Goal: Information Seeking & Learning: Learn about a topic

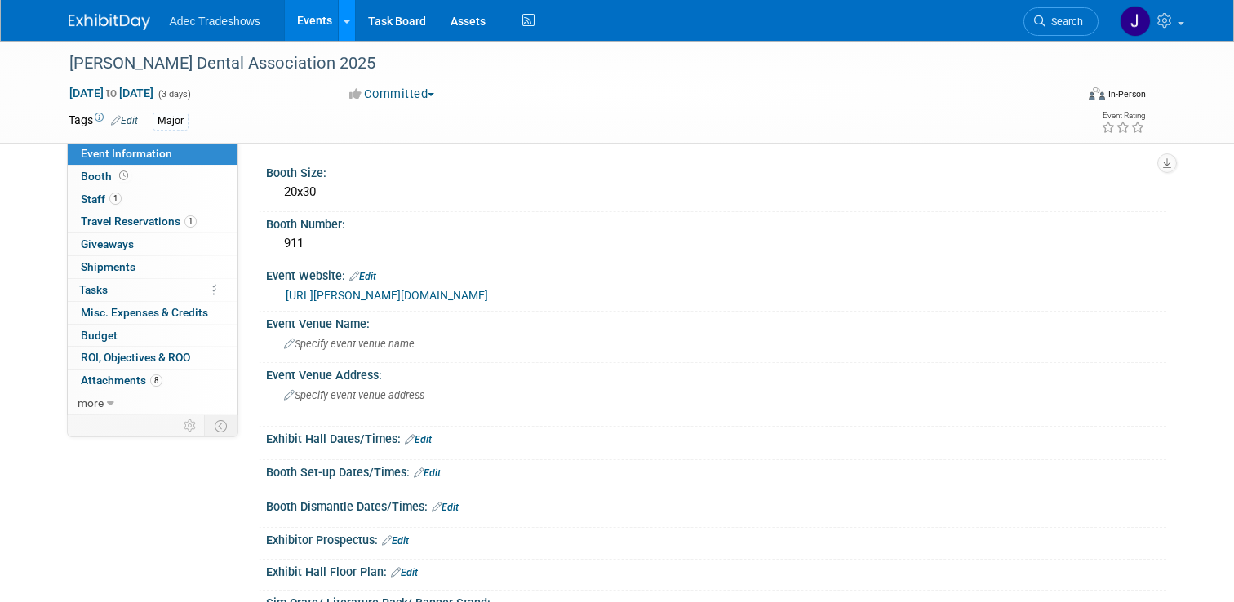
click at [344, 17] on icon at bounding box center [347, 21] width 7 height 11
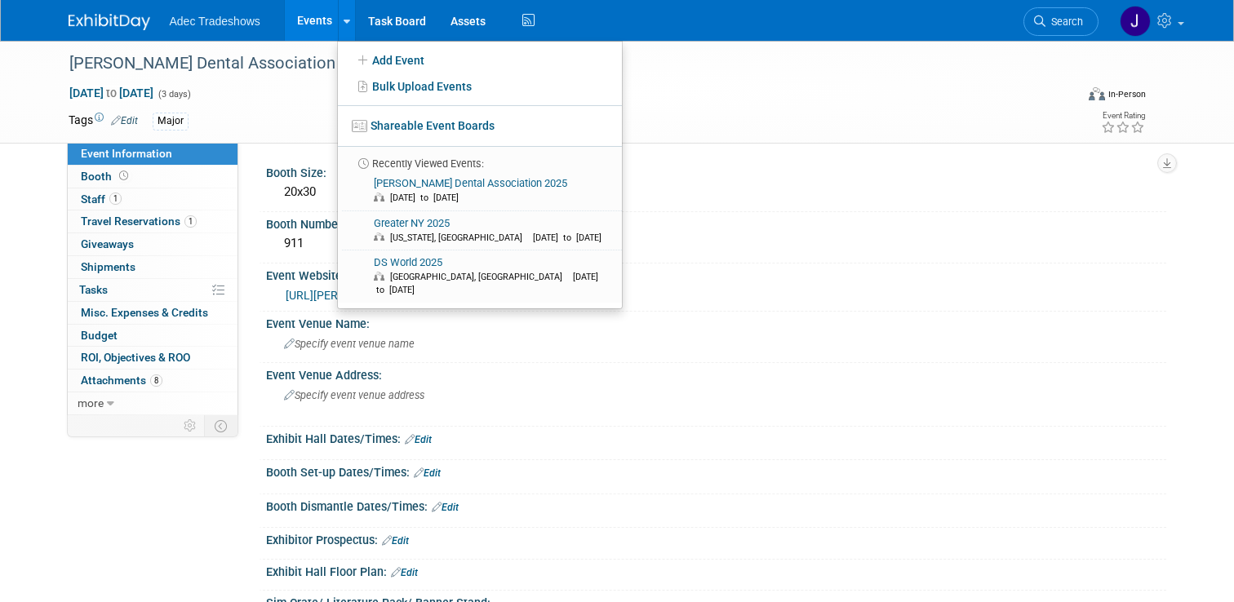
click at [317, 20] on link "Events" at bounding box center [315, 20] width 60 height 41
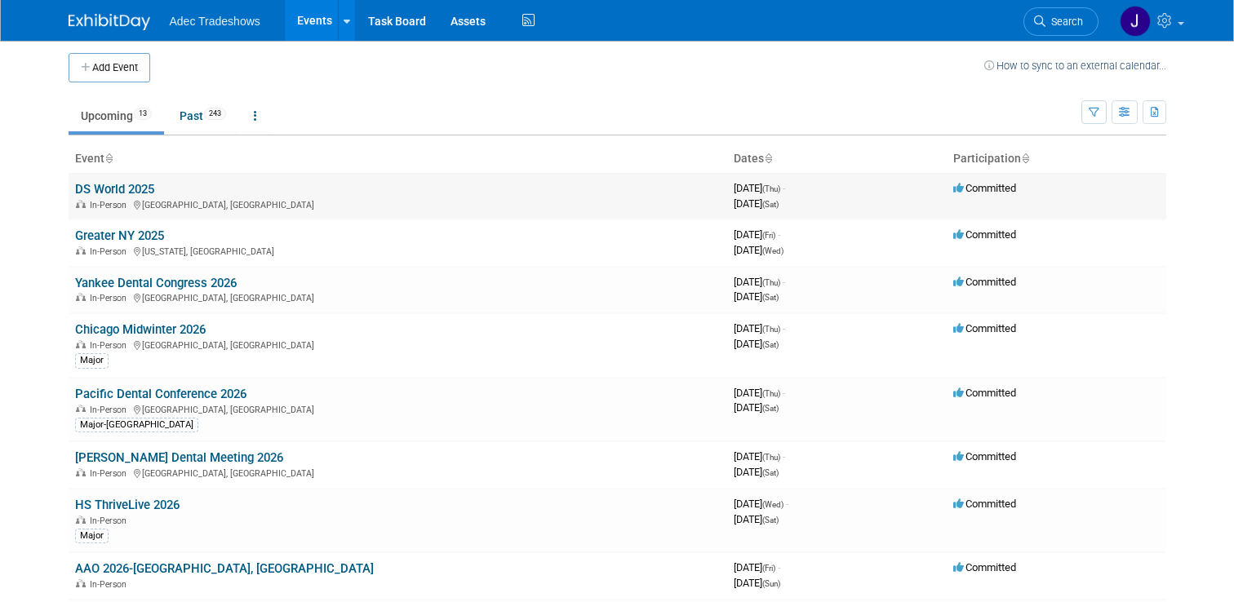
scroll to position [2, 0]
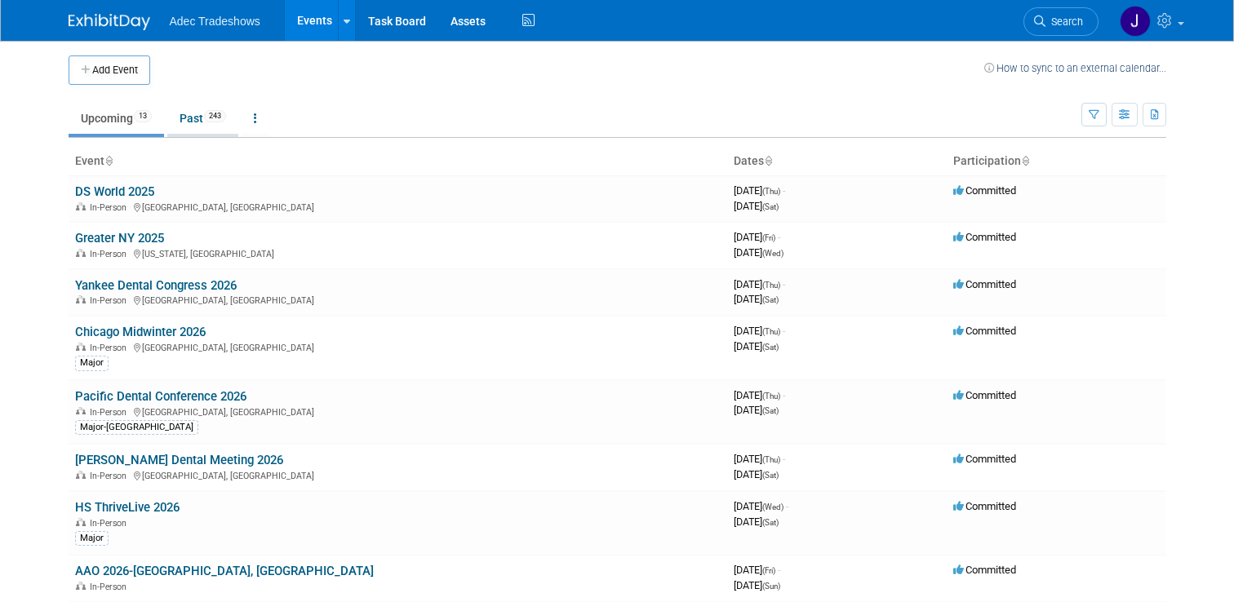
click at [196, 112] on link "Past 243" at bounding box center [202, 118] width 71 height 31
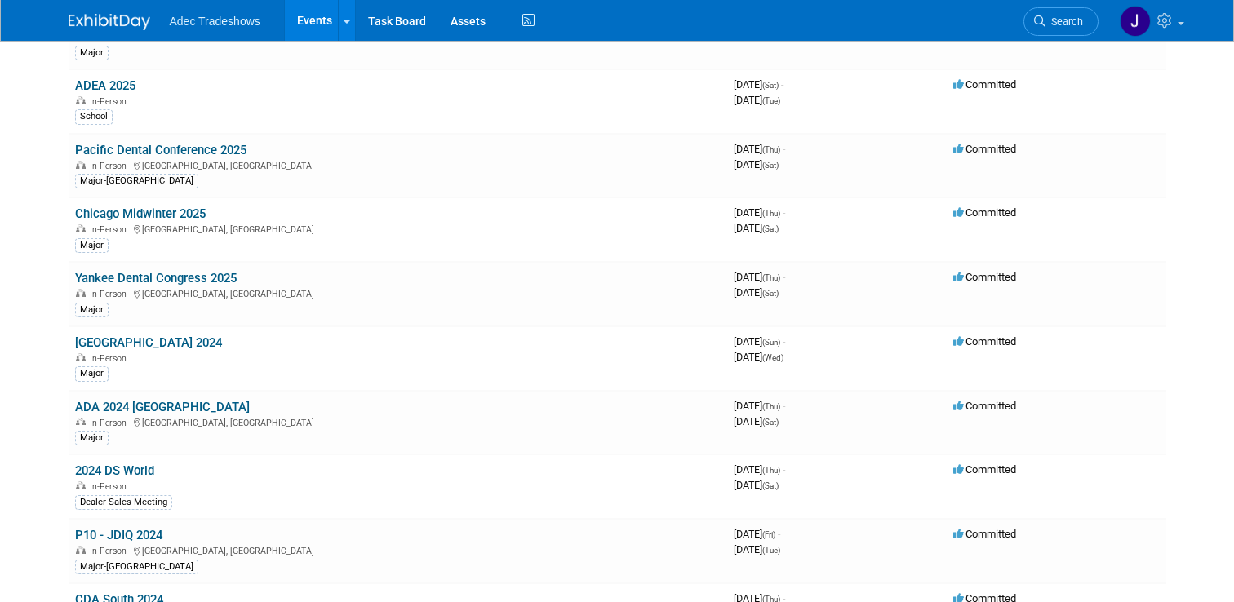
scroll to position [679, 0]
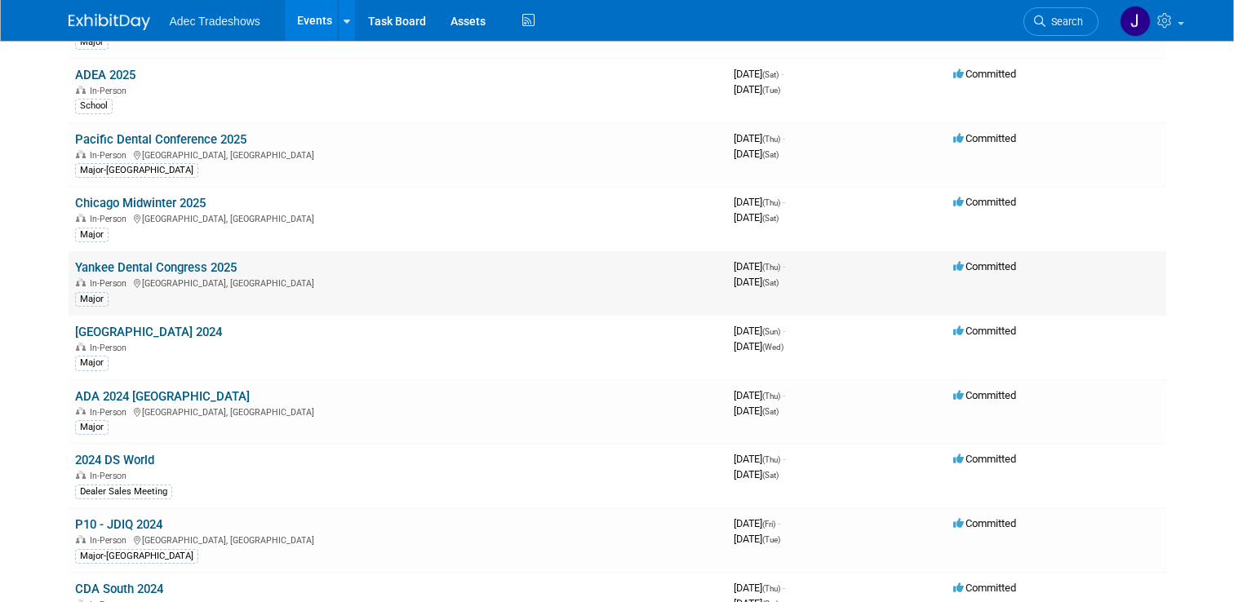
click at [218, 271] on link "Yankee Dental Congress 2025" at bounding box center [156, 267] width 162 height 15
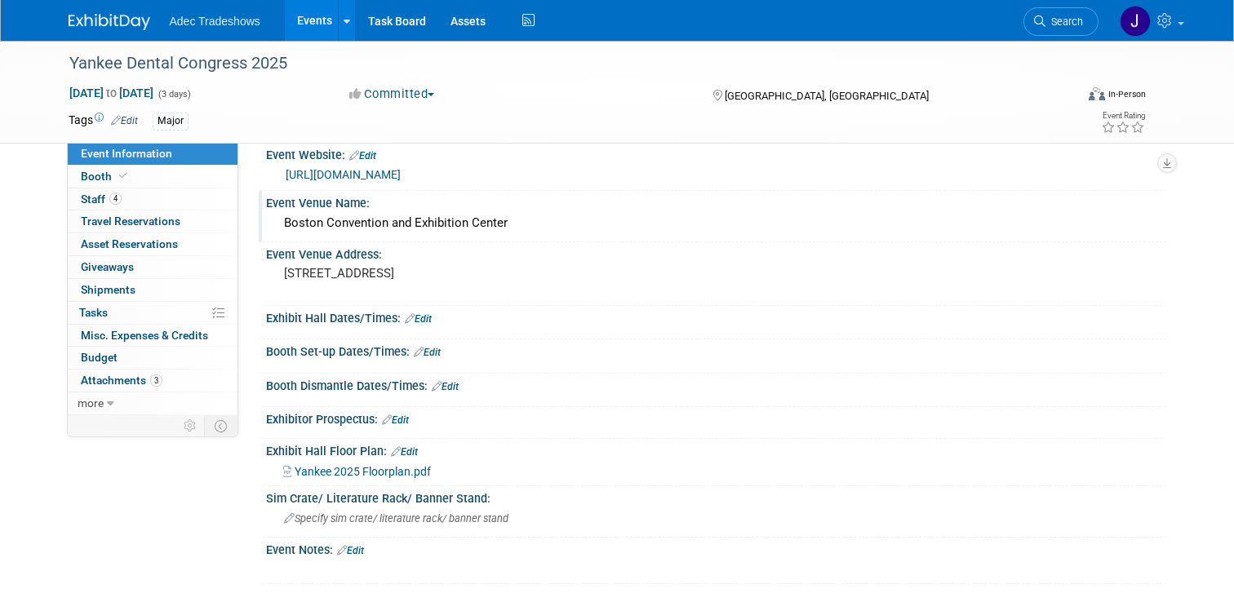
scroll to position [278, 0]
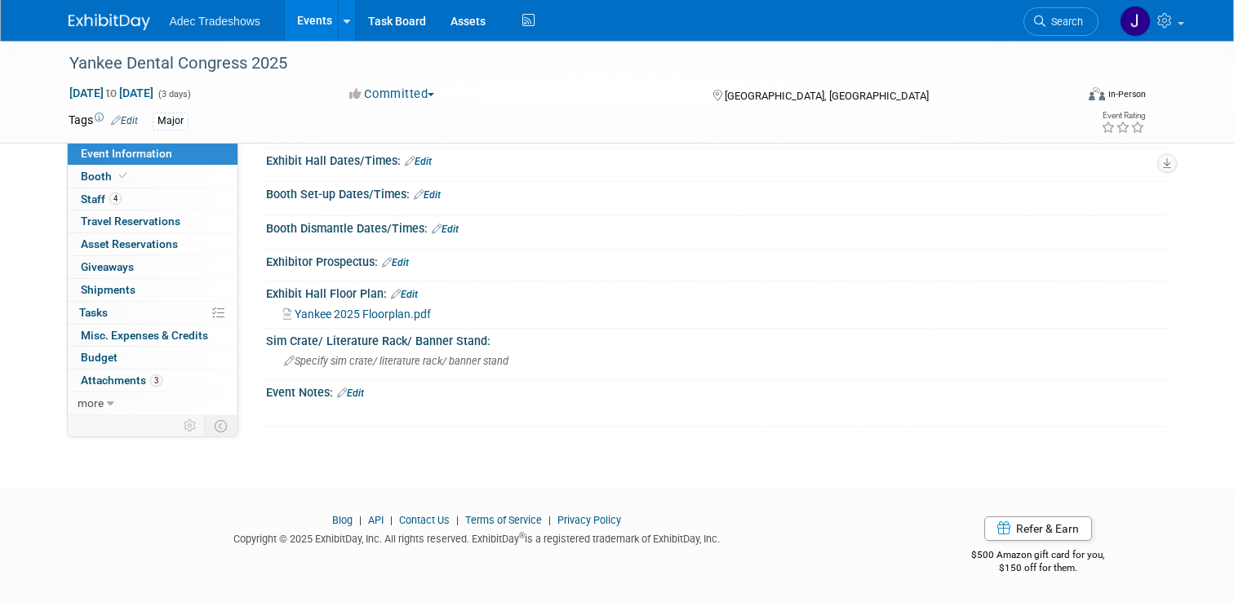
click at [382, 313] on span "Yankee 2025 Floorplan.pdf" at bounding box center [363, 314] width 136 height 13
click at [128, 379] on span "Attachments 3" at bounding box center [122, 380] width 82 height 13
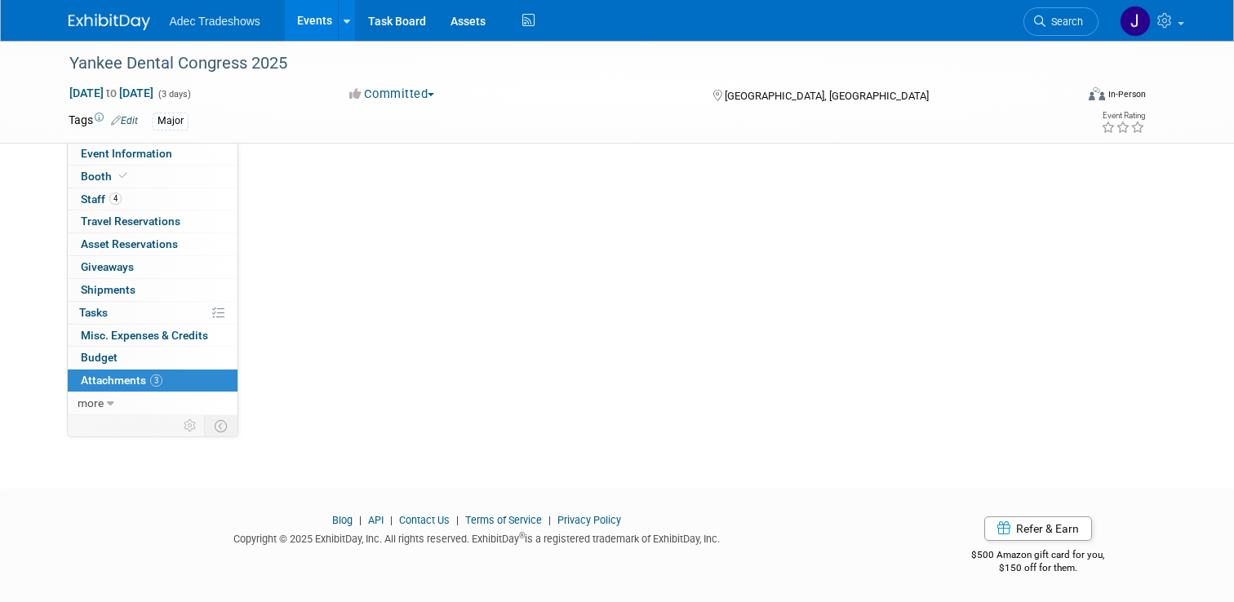
scroll to position [0, 0]
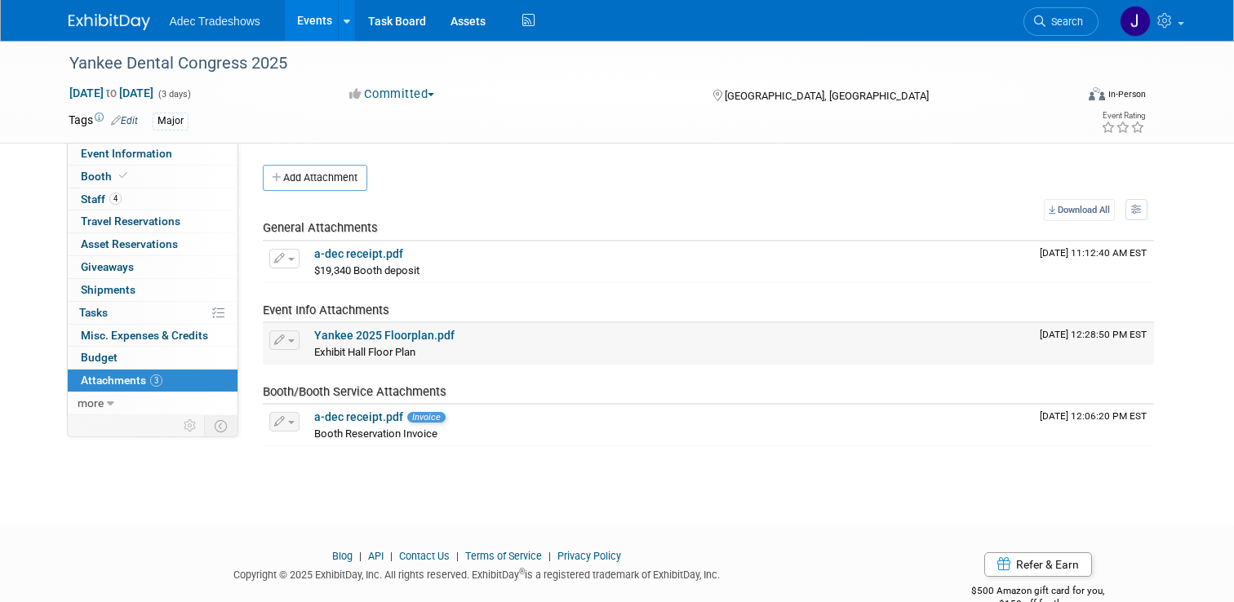
click at [393, 335] on link "Yankee 2025 Floorplan.pdf" at bounding box center [384, 335] width 140 height 13
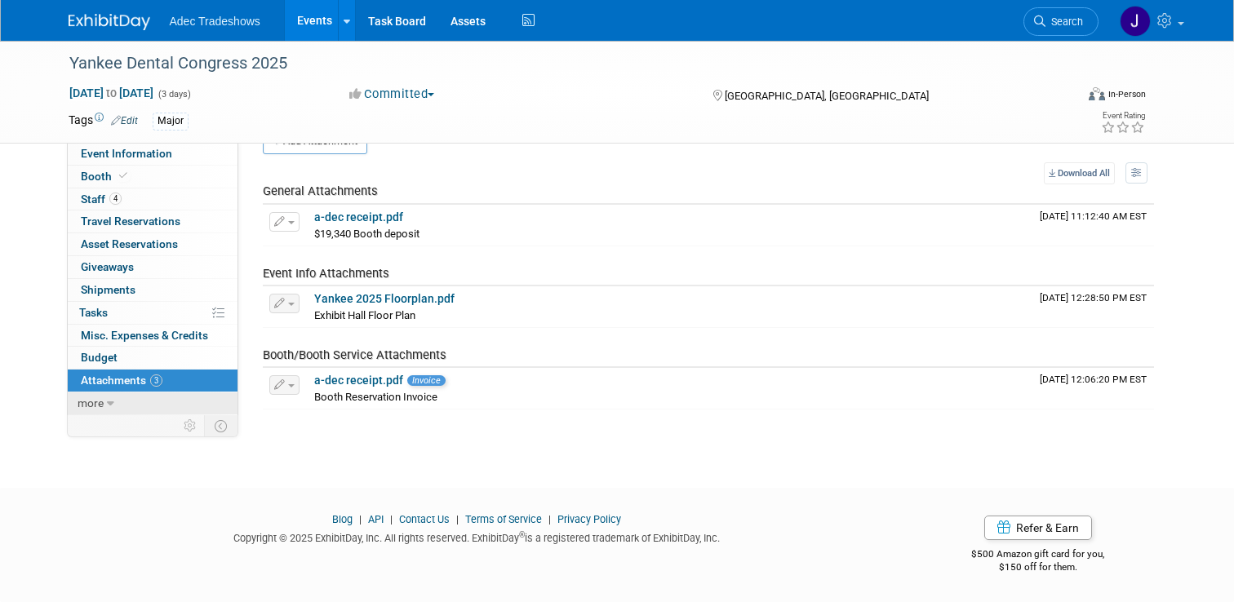
click at [104, 402] on link "more" at bounding box center [153, 404] width 170 height 22
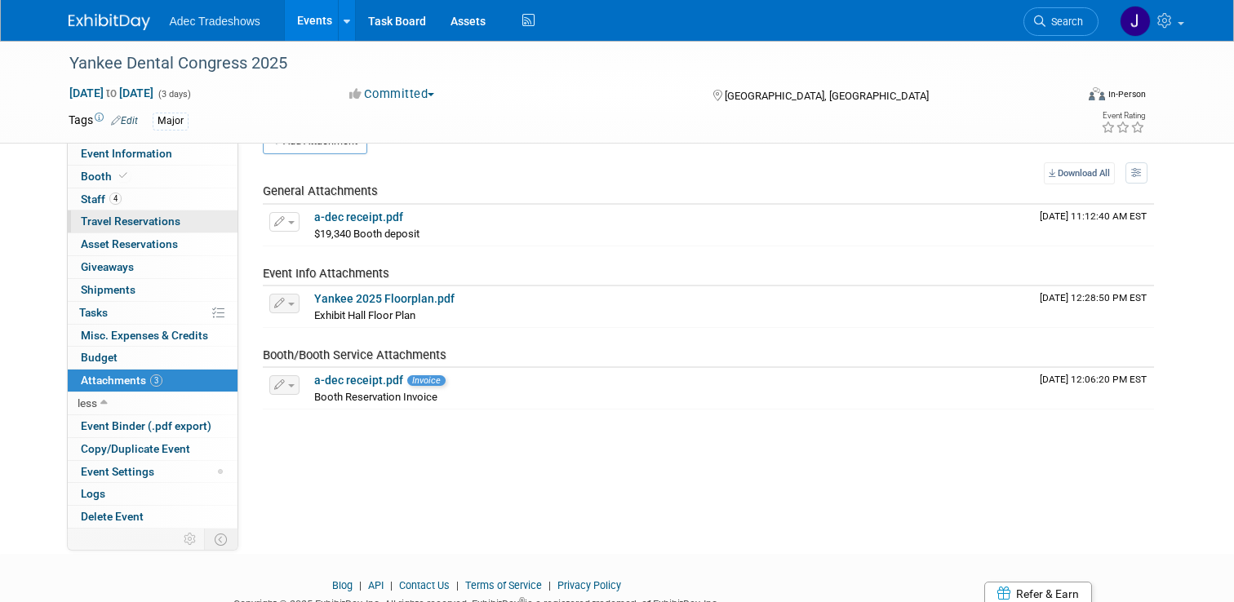
scroll to position [0, 0]
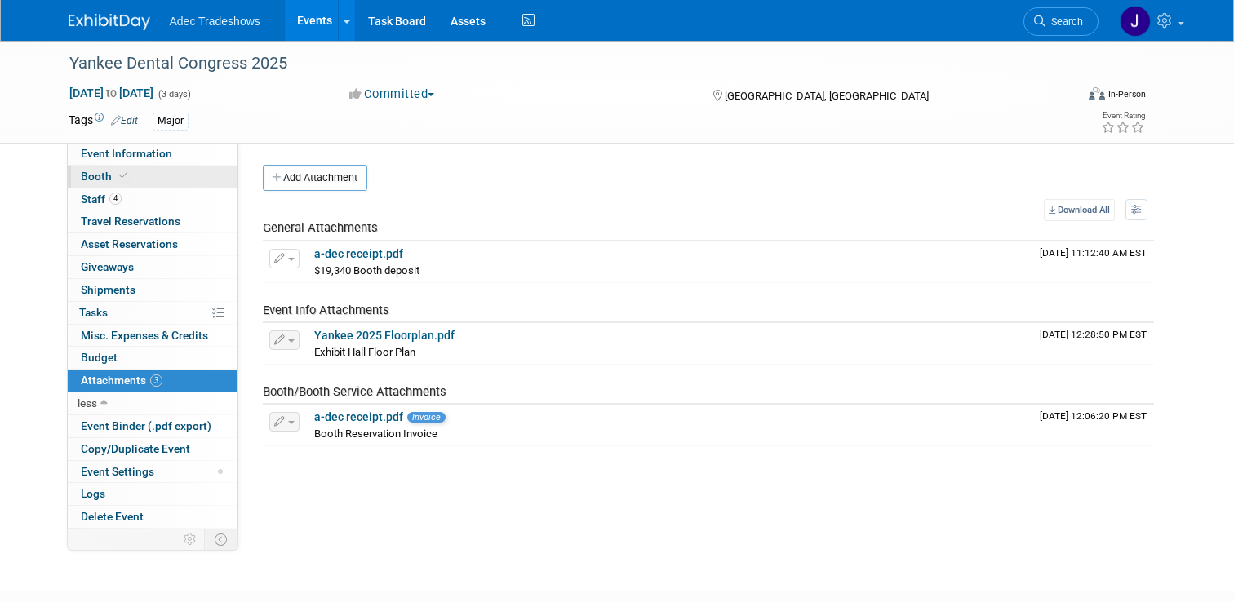
click at [116, 179] on span at bounding box center [123, 176] width 15 height 12
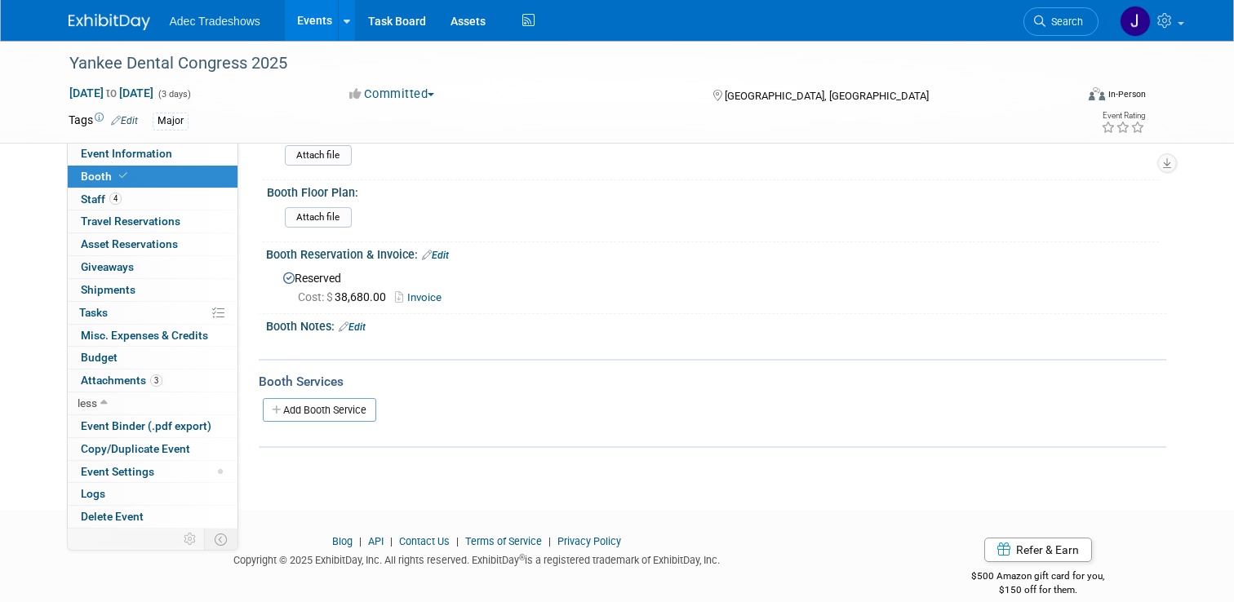
scroll to position [251, 0]
